Goal: Find specific page/section: Find specific page/section

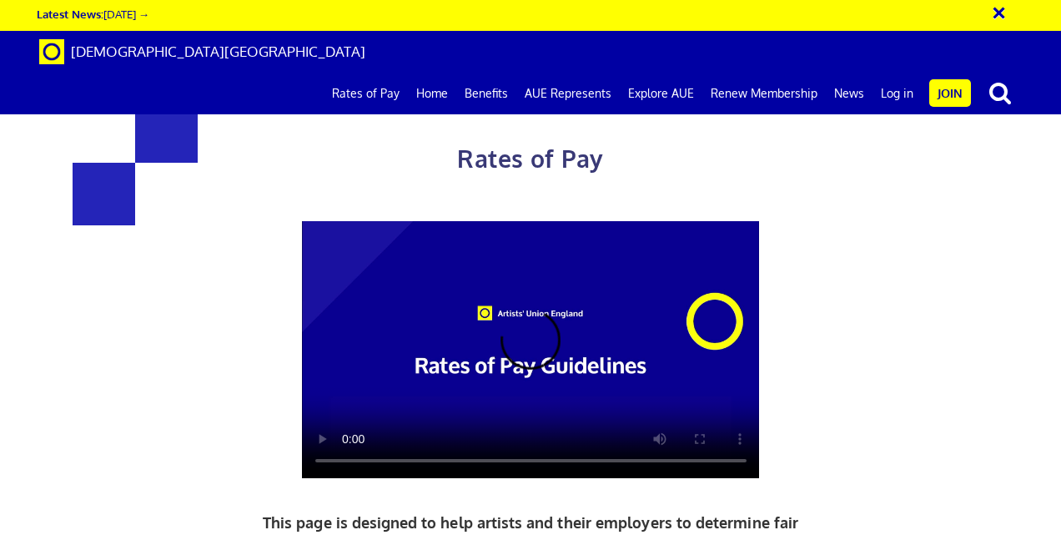
scroll to position [0, 3]
click at [994, 18] on button "×" at bounding box center [1010, 11] width 42 height 28
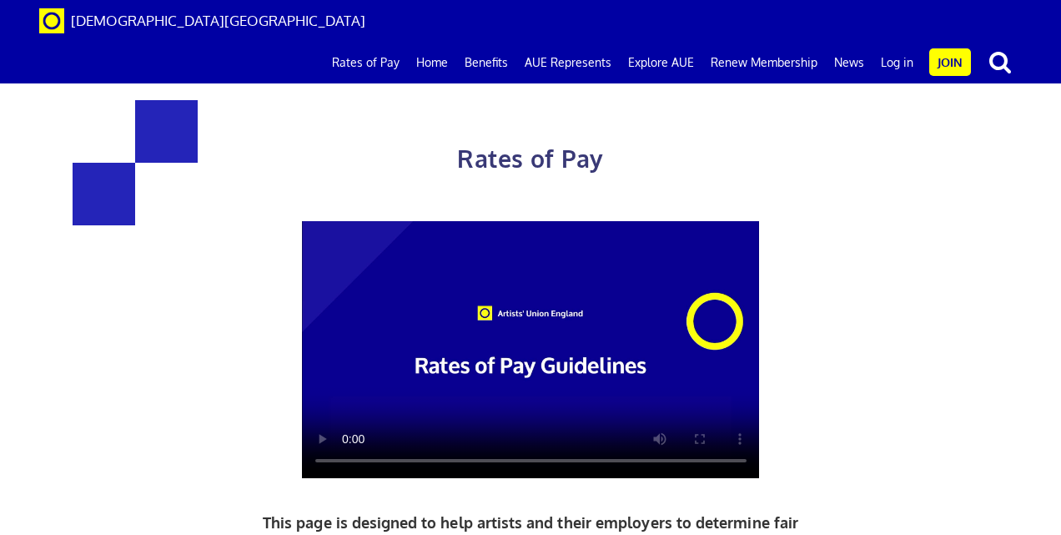
drag, startPoint x: 1060, startPoint y: 96, endPoint x: 1060, endPoint y: 170, distance: 74.2
click at [936, 254] on div "Rates of Pay This page is designed to help artists and their employers to deter…" at bounding box center [530, 413] width 1086 height 792
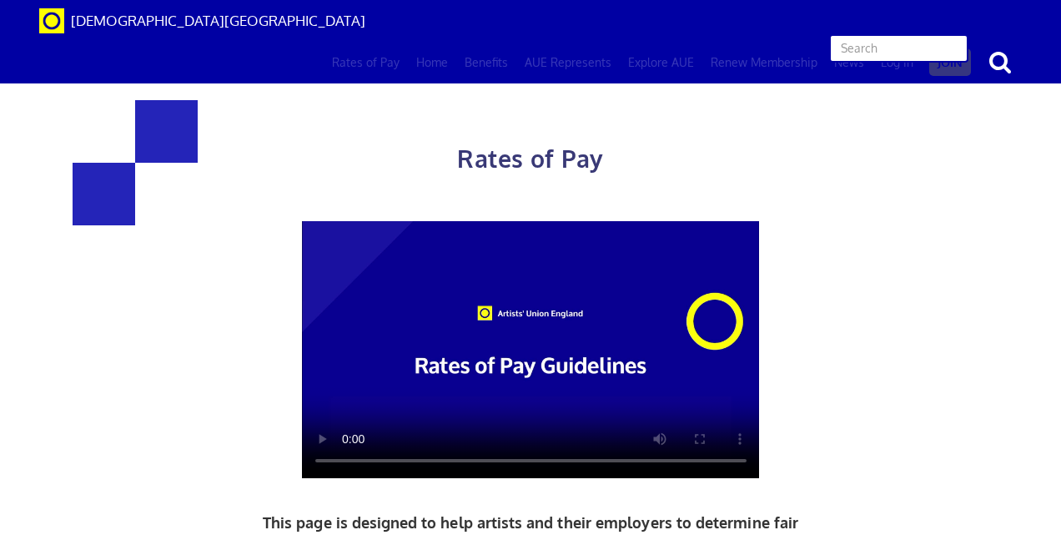
click at [953, 34] on input "text" at bounding box center [898, 48] width 139 height 28
type input "actor"
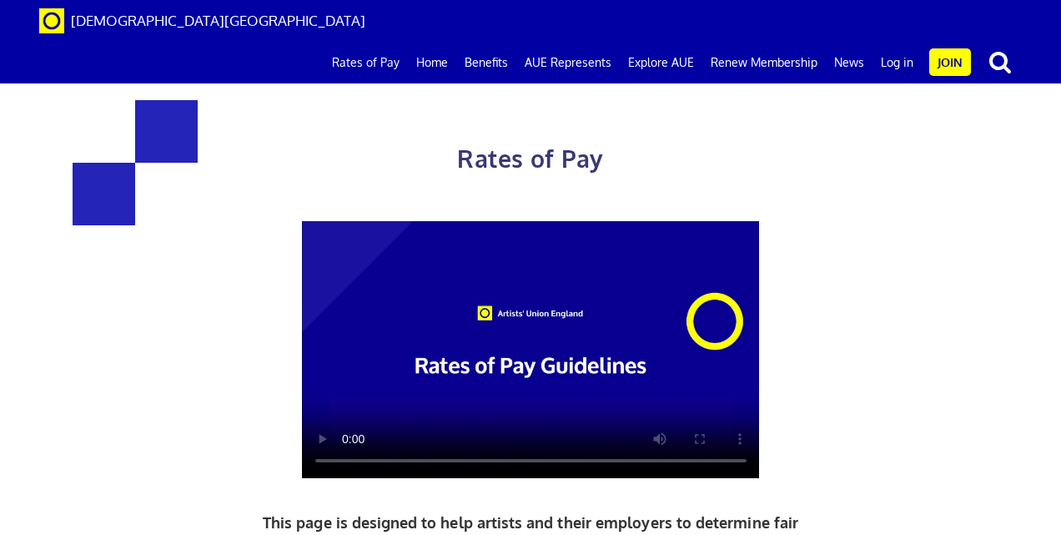
click at [991, 148] on div "Rates of Pay This page is designed to help artists and their employers to deter…" at bounding box center [530, 413] width 1086 height 792
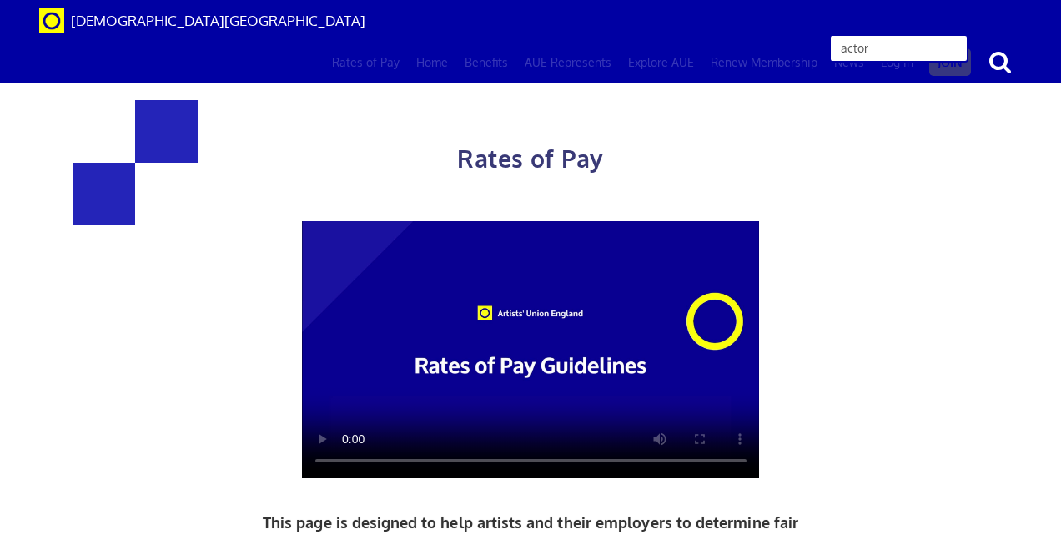
click at [957, 34] on input "actor" at bounding box center [898, 48] width 139 height 28
